Goal: Find specific page/section: Find specific page/section

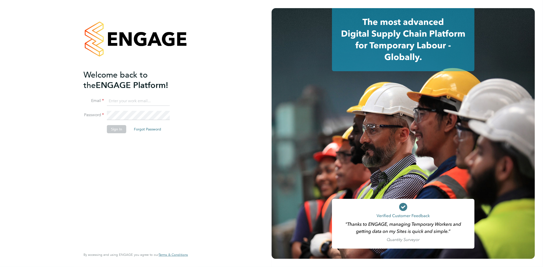
type input "rob@ivyresourcegroup.com"
click at [114, 127] on button "Sign In" at bounding box center [116, 129] width 19 height 8
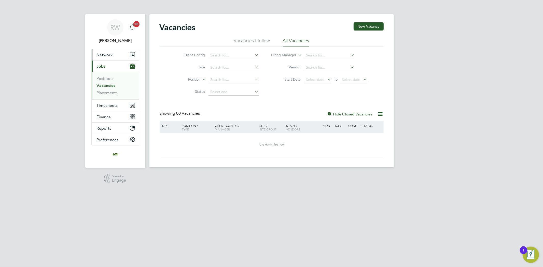
drag, startPoint x: 105, startPoint y: 56, endPoint x: 106, endPoint y: 59, distance: 3.3
click at [105, 56] on span "Network" at bounding box center [105, 54] width 16 height 5
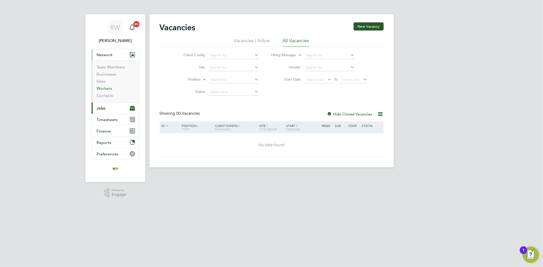
click at [109, 87] on link "Workers" at bounding box center [105, 88] width 16 height 5
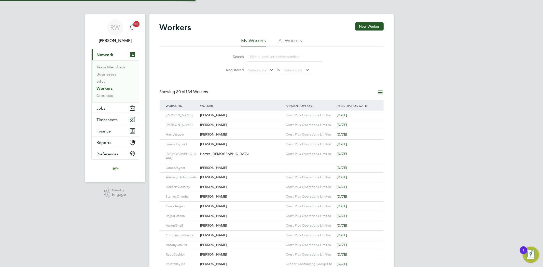
click at [262, 59] on input at bounding box center [285, 57] width 74 height 10
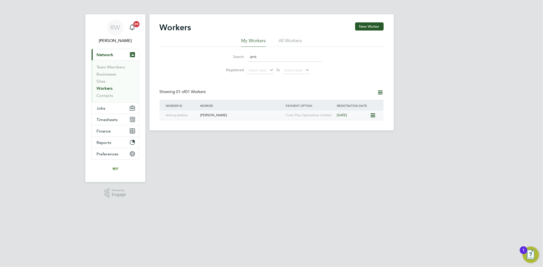
click at [222, 118] on div "Antony Jenkins" at bounding box center [242, 115] width 86 height 9
drag, startPoint x: 267, startPoint y: 55, endPoint x: 250, endPoint y: 58, distance: 17.8
click at [250, 58] on input "jenk" at bounding box center [285, 57] width 74 height 10
click at [243, 115] on div "Obumneme Ifeacho" at bounding box center [242, 115] width 86 height 9
click at [260, 60] on input "obu" at bounding box center [285, 57] width 74 height 10
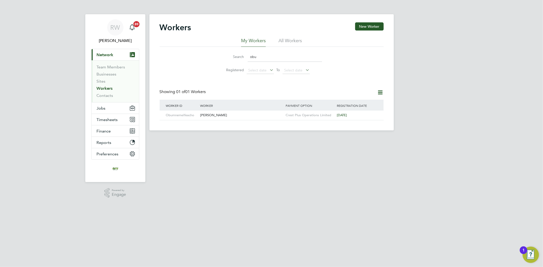
click at [245, 60] on div "Search obu" at bounding box center [271, 57] width 101 height 10
click at [224, 111] on div "David Smith" at bounding box center [242, 115] width 86 height 9
drag, startPoint x: 267, startPoint y: 57, endPoint x: 246, endPoint y: 57, distance: 20.4
click at [246, 57] on div "Search david smi" at bounding box center [271, 57] width 101 height 10
click at [243, 113] on div "Basil Mustafa" at bounding box center [242, 115] width 86 height 9
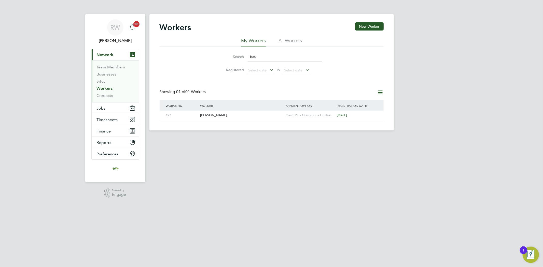
drag, startPoint x: 257, startPoint y: 56, endPoint x: 248, endPoint y: 56, distance: 8.9
click at [248, 56] on input "basi" at bounding box center [285, 57] width 74 height 10
type input "n"
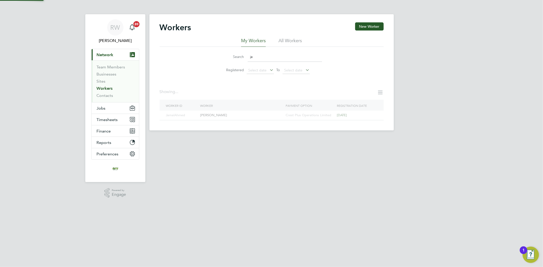
type input "j"
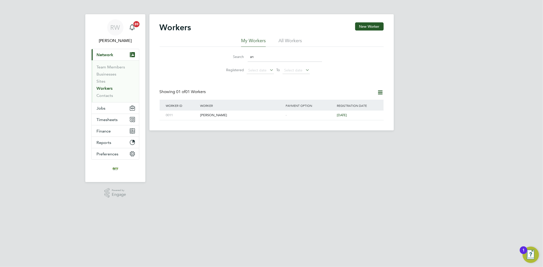
type input "a"
type input "s"
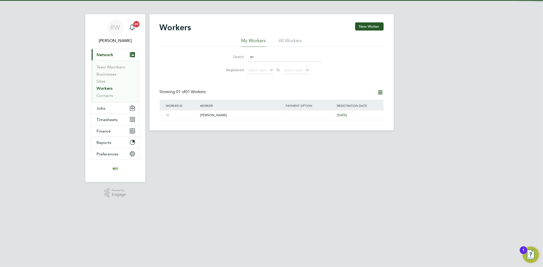
type input "a"
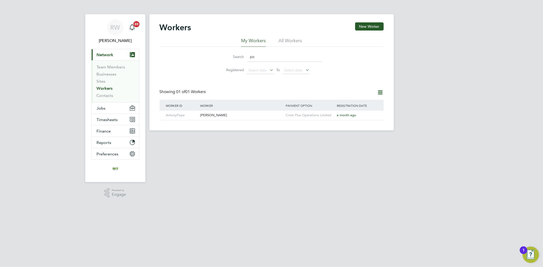
type input "p"
type input "s"
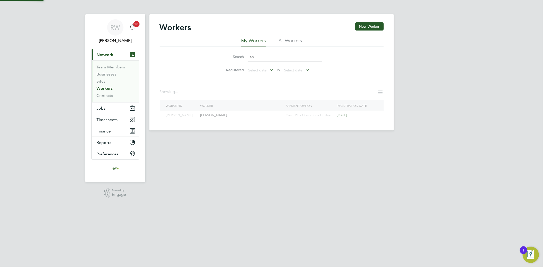
type input "s"
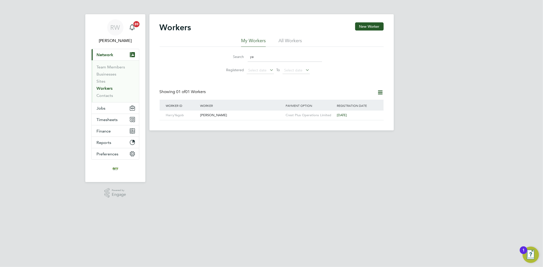
type input "y"
click at [266, 57] on input "niall" at bounding box center [285, 57] width 74 height 10
drag, startPoint x: 259, startPoint y: 58, endPoint x: 246, endPoint y: 59, distance: 13.5
click at [246, 59] on div "Search niall" at bounding box center [271, 57] width 101 height 10
type input "n"
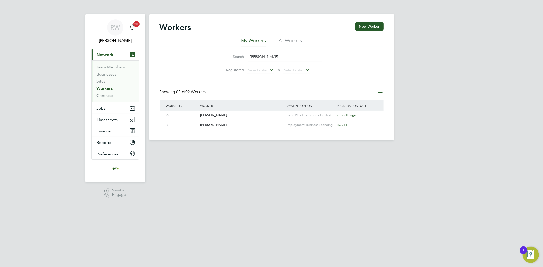
click at [266, 55] on input "holli" at bounding box center [285, 57] width 74 height 10
drag, startPoint x: 257, startPoint y: 56, endPoint x: 242, endPoint y: 58, distance: 14.3
click at [243, 57] on div "Search holli" at bounding box center [271, 57] width 101 height 10
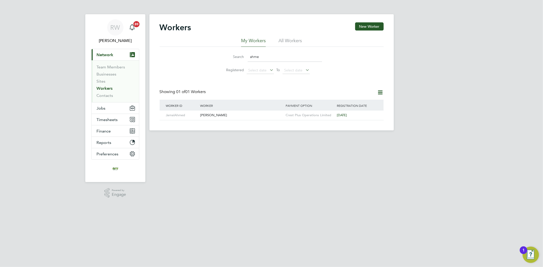
drag, startPoint x: 256, startPoint y: 57, endPoint x: 248, endPoint y: 57, distance: 8.1
click at [248, 57] on input "ahme" at bounding box center [285, 57] width 74 height 10
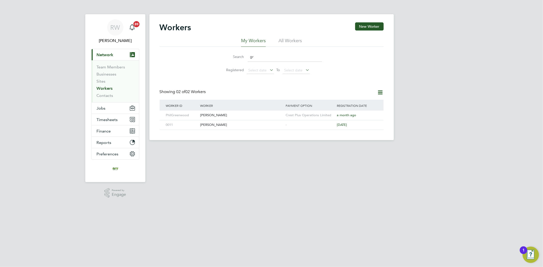
type input "g"
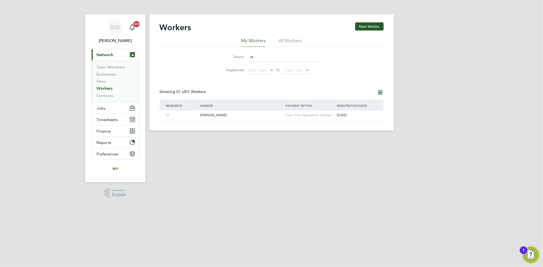
type input "s"
type input "p"
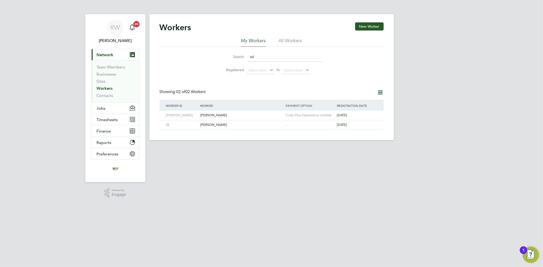
type input "a"
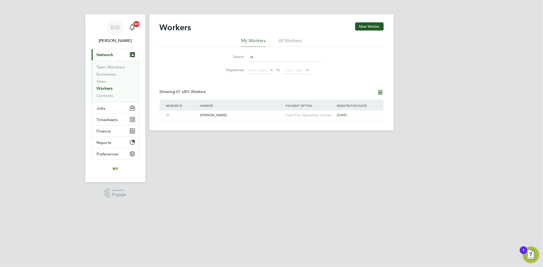
type input "s"
type input "e"
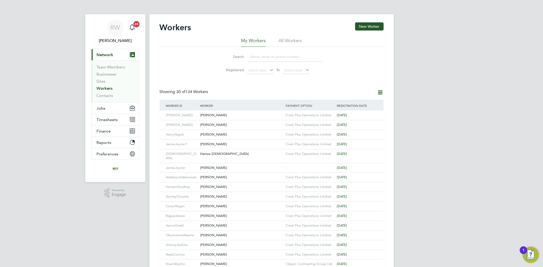
click at [285, 58] on input at bounding box center [285, 57] width 74 height 10
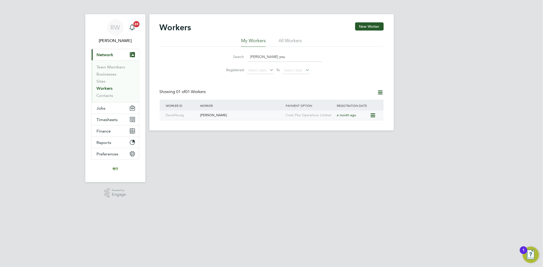
click at [217, 114] on div "[PERSON_NAME]" at bounding box center [242, 115] width 86 height 9
drag, startPoint x: 268, startPoint y: 57, endPoint x: 251, endPoint y: 57, distance: 17.1
click at [251, 57] on input "david you" at bounding box center [285, 57] width 74 height 10
type input "j"
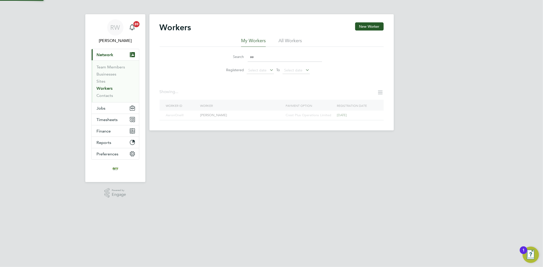
type input "a"
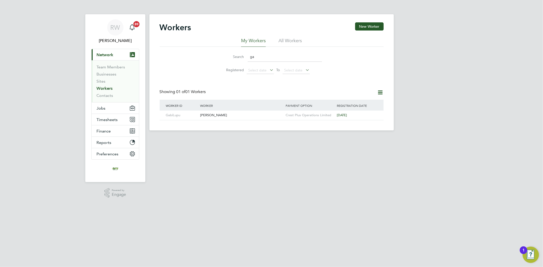
type input "g"
type input "b"
type input "j"
type input "g"
type input "r"
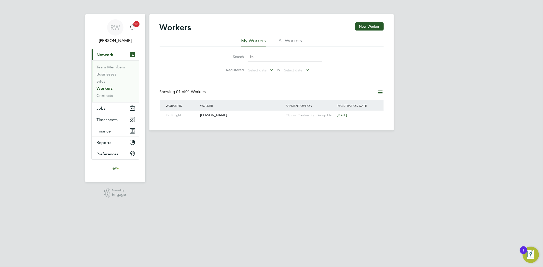
type input "k"
type input "d"
type input "p"
type input "b"
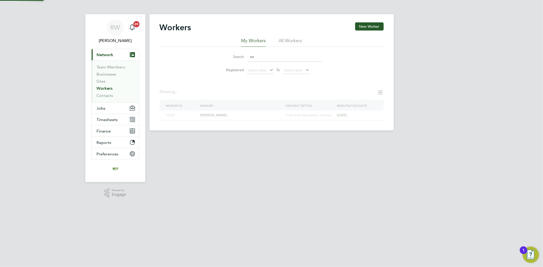
type input "c"
click at [258, 55] on input "beta" at bounding box center [285, 57] width 74 height 10
drag, startPoint x: 261, startPoint y: 55, endPoint x: 247, endPoint y: 55, distance: 13.2
click at [248, 55] on input "beta" at bounding box center [285, 57] width 74 height 10
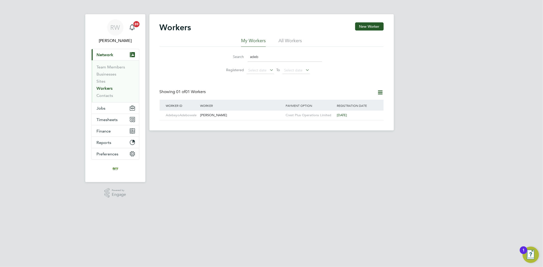
drag, startPoint x: 257, startPoint y: 54, endPoint x: 250, endPoint y: 54, distance: 7.1
click at [250, 54] on input "adeb" at bounding box center [285, 57] width 74 height 10
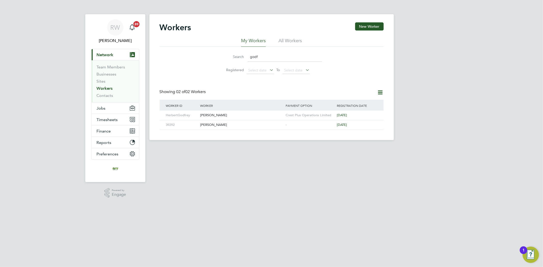
drag, startPoint x: 258, startPoint y: 57, endPoint x: 244, endPoint y: 57, distance: 14.5
click at [244, 57] on div "Search godf" at bounding box center [271, 57] width 101 height 10
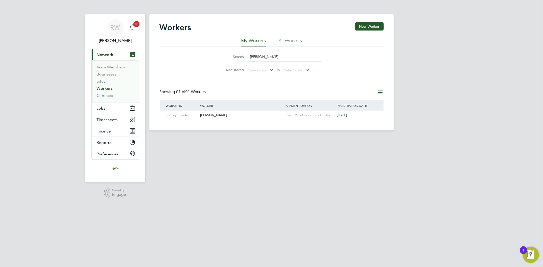
drag, startPoint x: 254, startPoint y: 59, endPoint x: 240, endPoint y: 59, distance: 13.7
click at [240, 59] on div "Search stan" at bounding box center [271, 57] width 101 height 10
type input "glod"
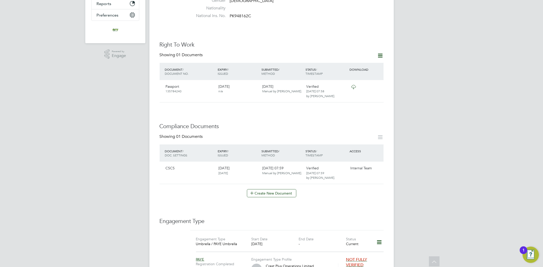
scroll to position [85, 0]
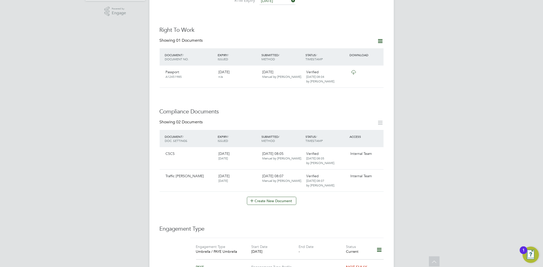
scroll to position [12, 0]
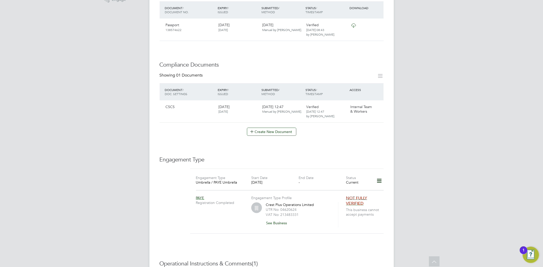
scroll to position [70, 0]
